Goal: Transaction & Acquisition: Purchase product/service

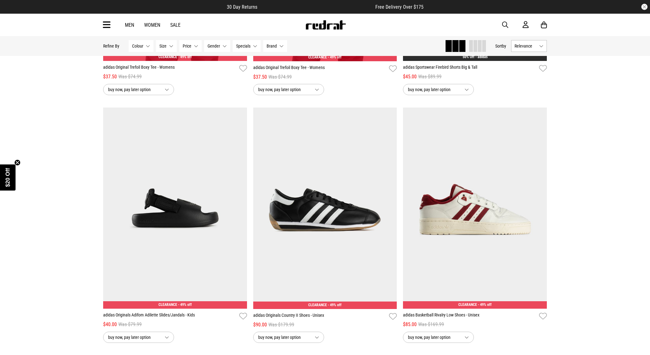
scroll to position [994, 0]
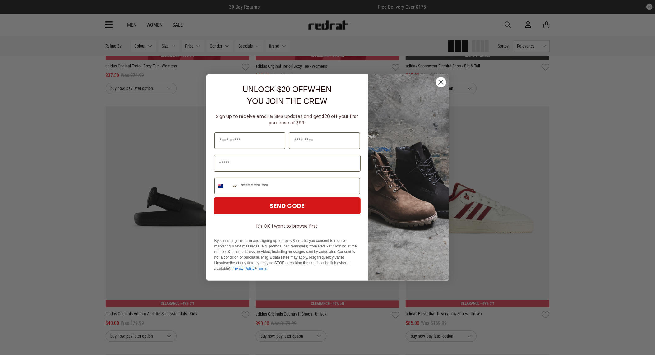
click at [437, 81] on circle "Close dialog" at bounding box center [440, 82] width 10 height 10
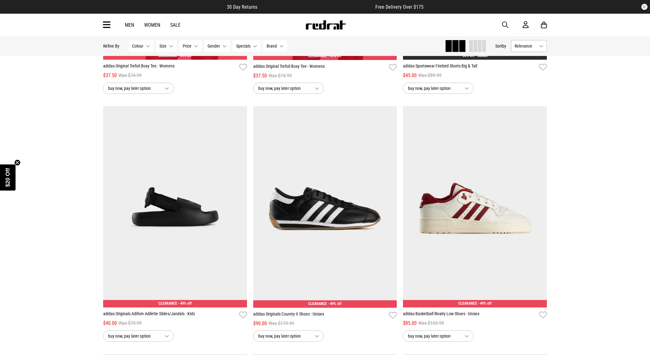
click at [151, 25] on link "Women" at bounding box center [152, 25] width 16 height 6
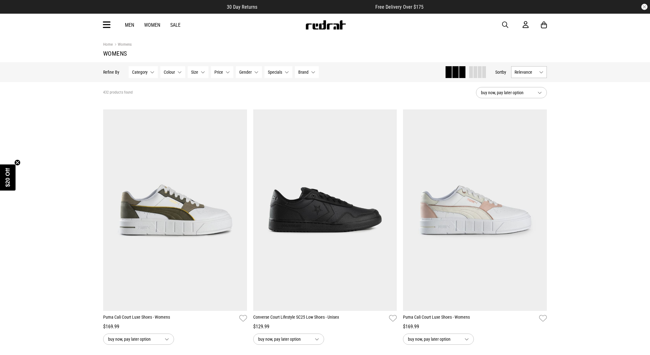
click at [104, 23] on icon at bounding box center [107, 25] width 8 height 10
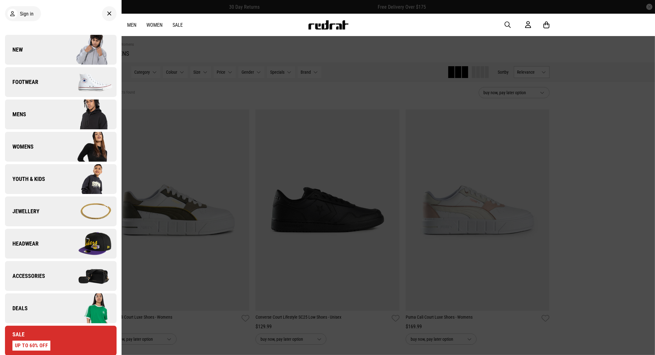
click at [30, 53] on link "New" at bounding box center [61, 50] width 112 height 30
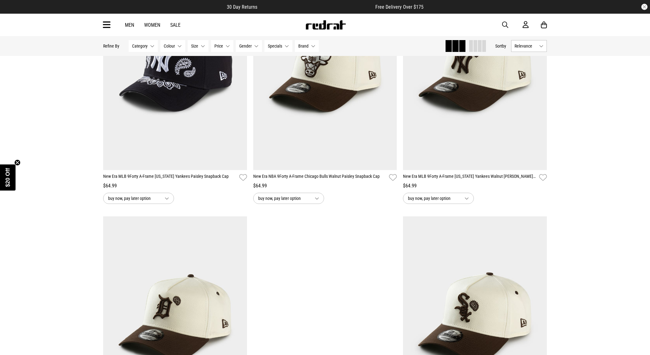
scroll to position [1491, 0]
